Goal: Navigation & Orientation: Find specific page/section

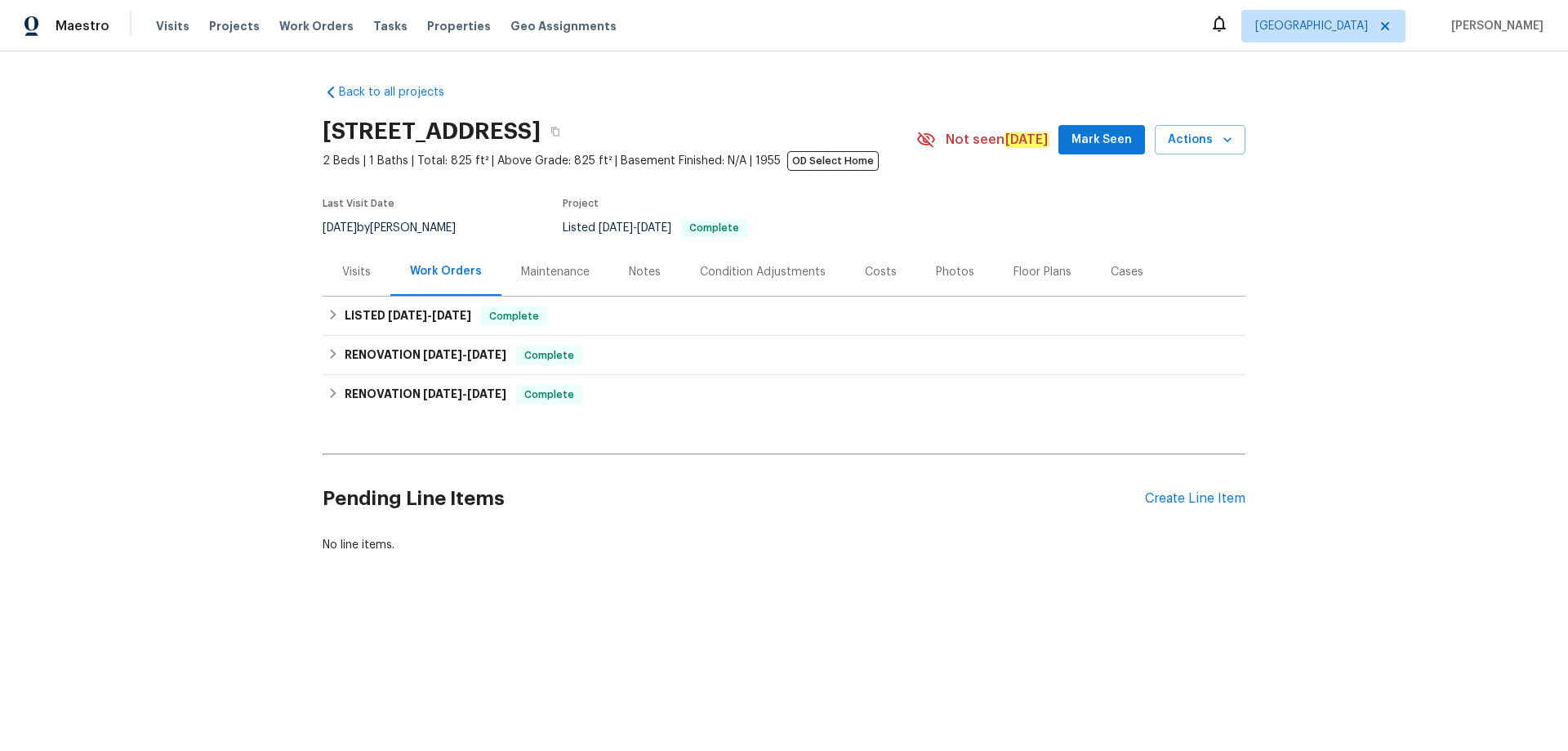
click at [348, 268] on div "Visits" at bounding box center [356, 272] width 29 height 17
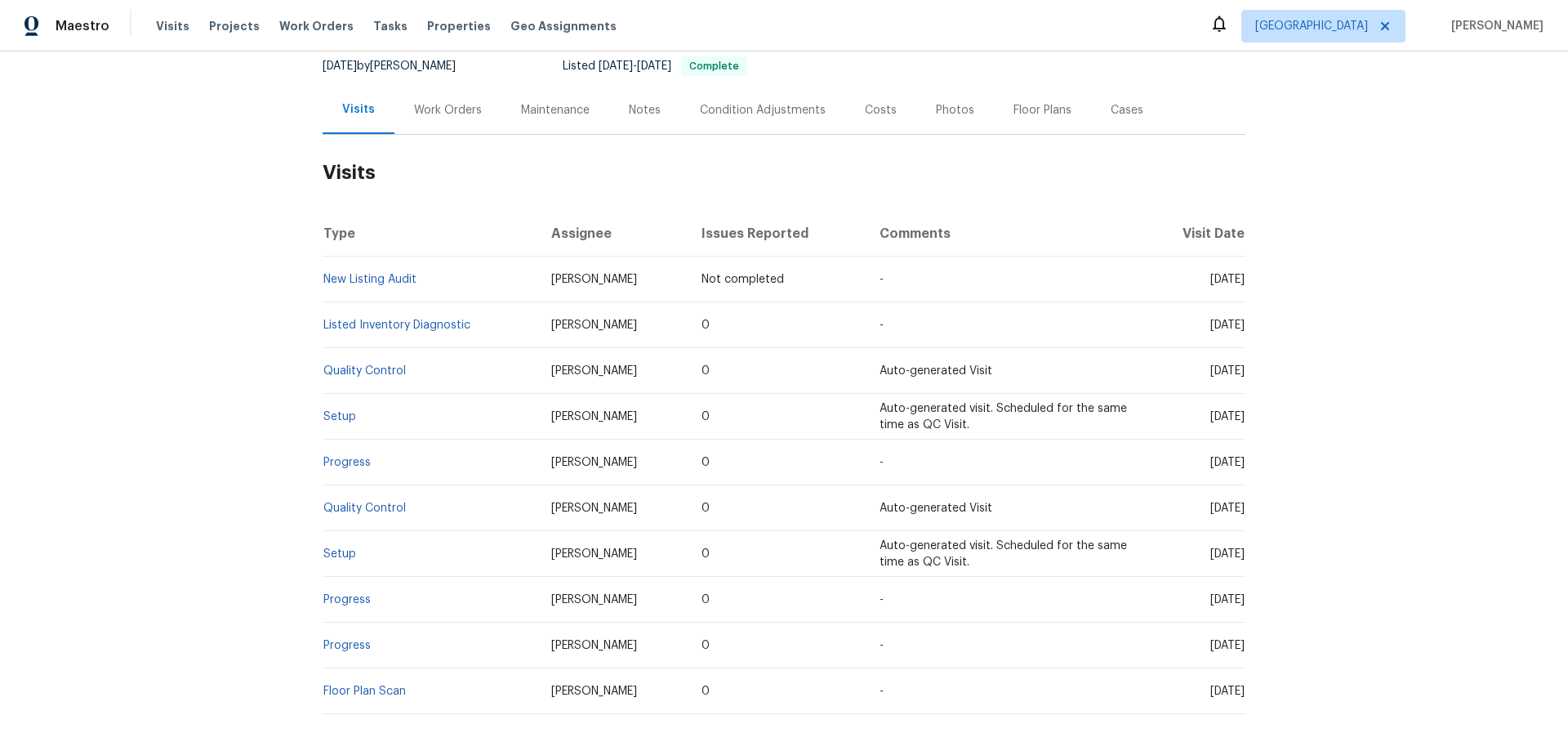
scroll to position [163, 0]
click at [334, 410] on span "Setup" at bounding box center [339, 416] width 33 height 12
click at [331, 414] on link "Setup" at bounding box center [339, 416] width 33 height 12
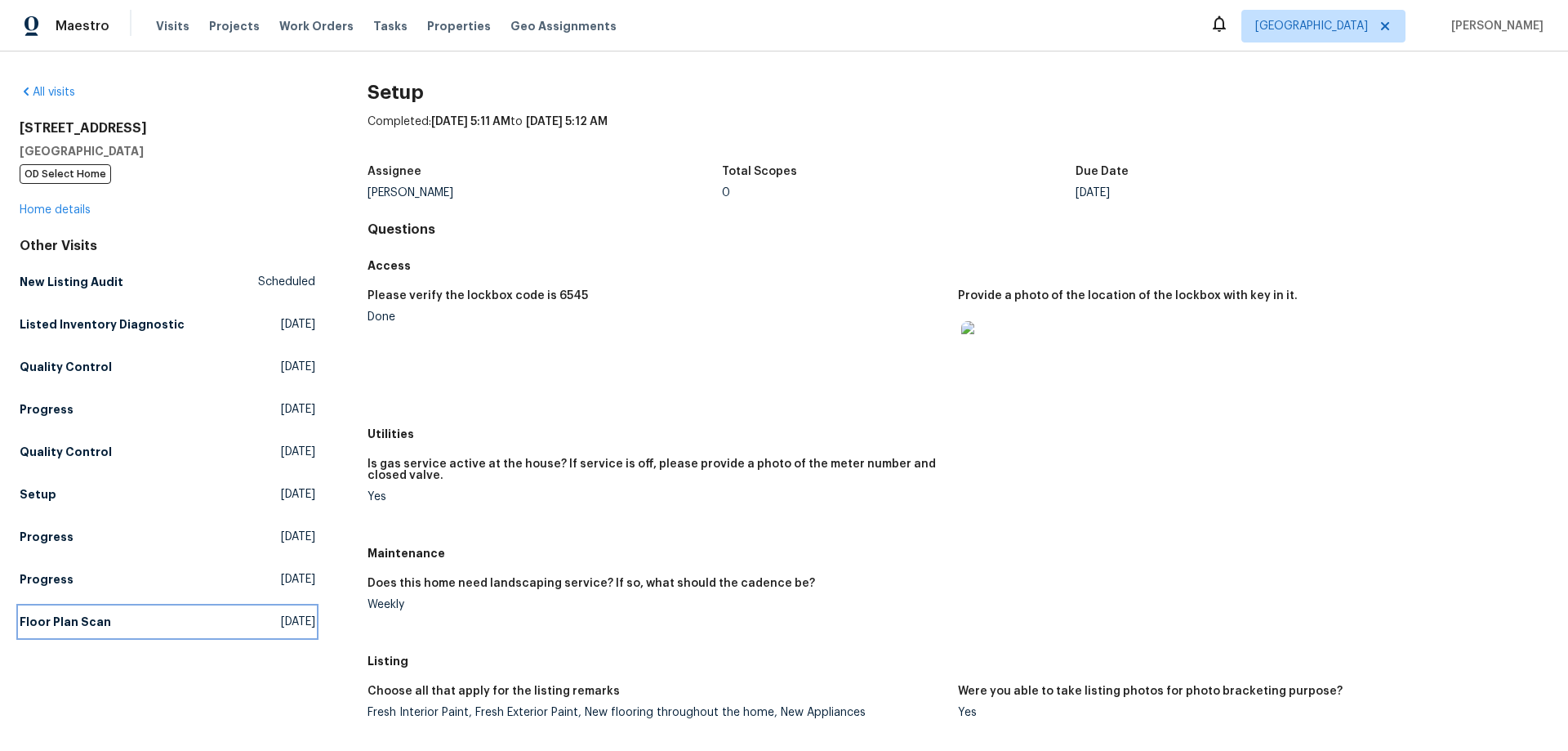
click at [60, 619] on h5 "Floor Plan Scan" at bounding box center [65, 621] width 91 height 17
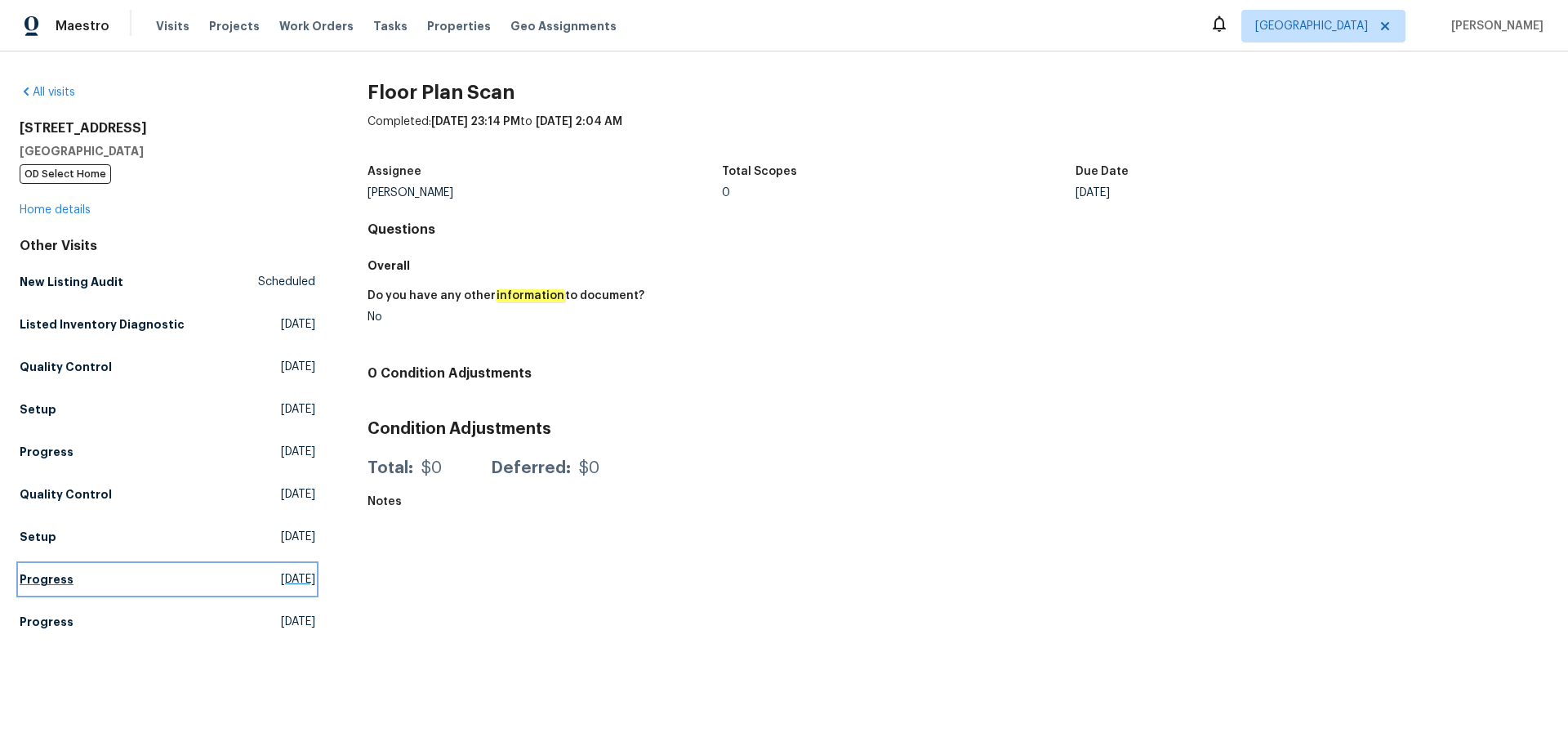
click at [40, 578] on h5 "Progress" at bounding box center [46, 579] width 53 height 17
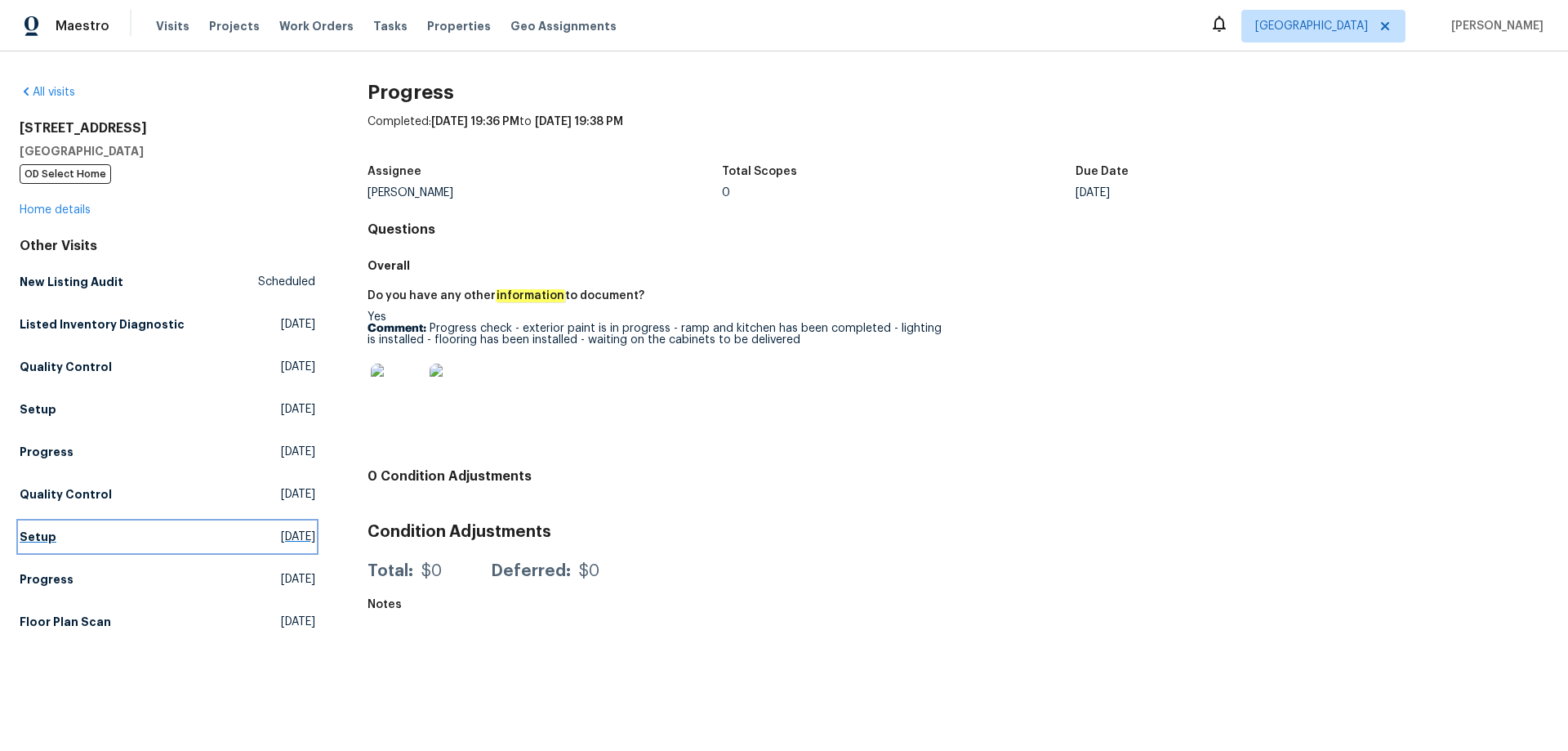
click at [36, 530] on h5 "Setup" at bounding box center [38, 536] width 37 height 17
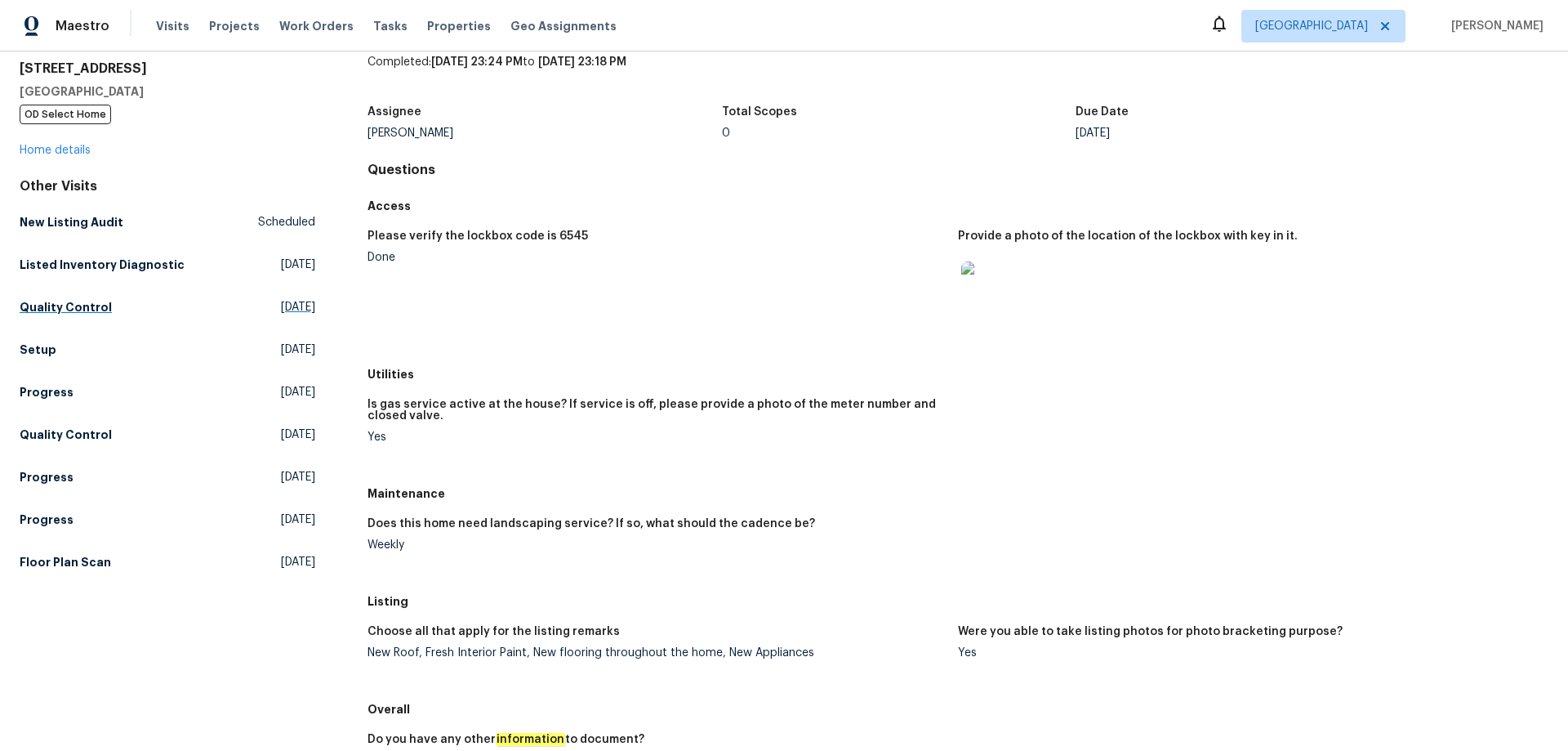
scroll to position [58, 0]
click at [60, 437] on h5 "Quality Control" at bounding box center [65, 436] width 92 height 17
